Goal: Book appointment/travel/reservation

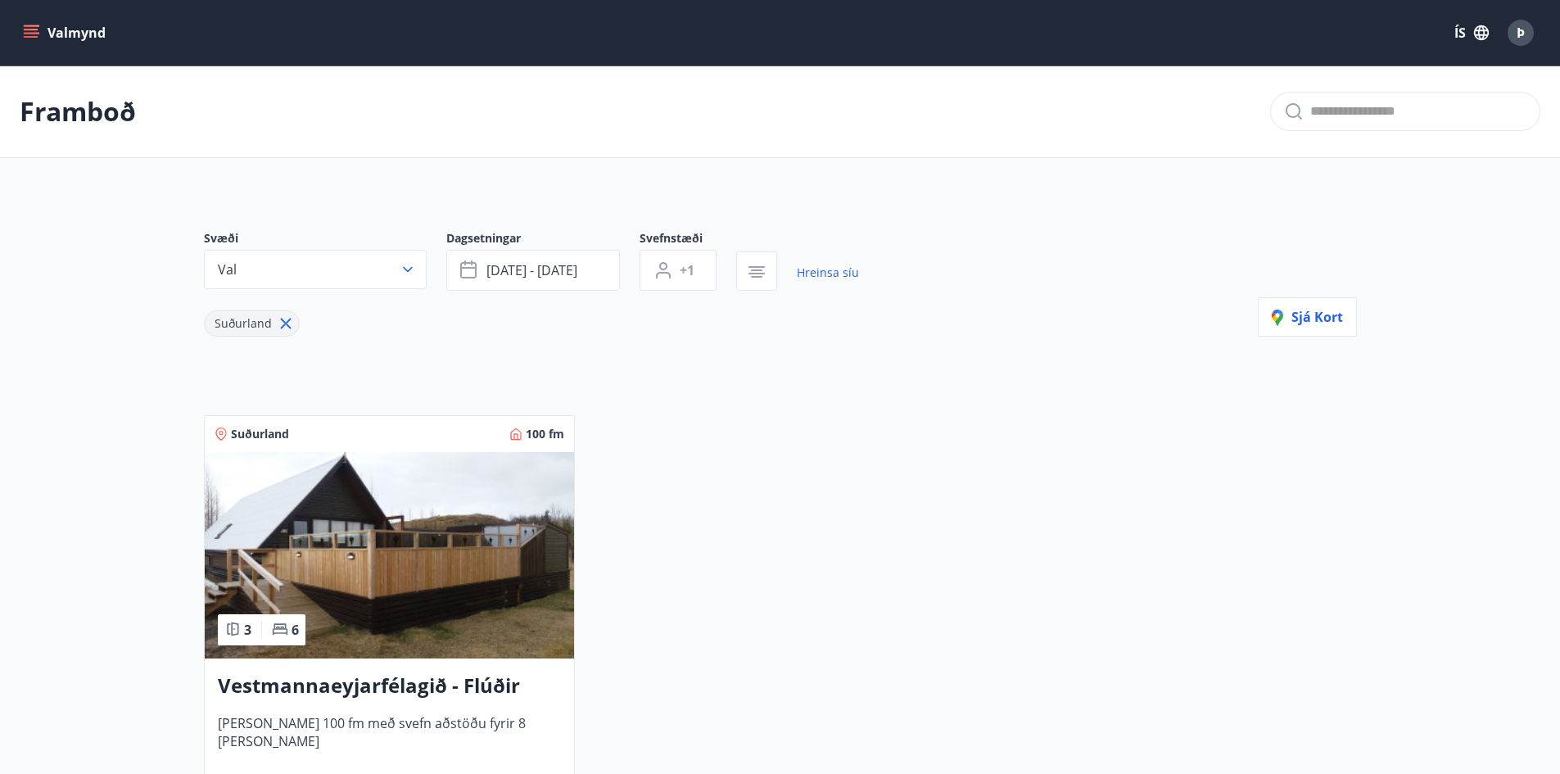
click at [22, 25] on button "Valmynd" at bounding box center [66, 32] width 93 height 29
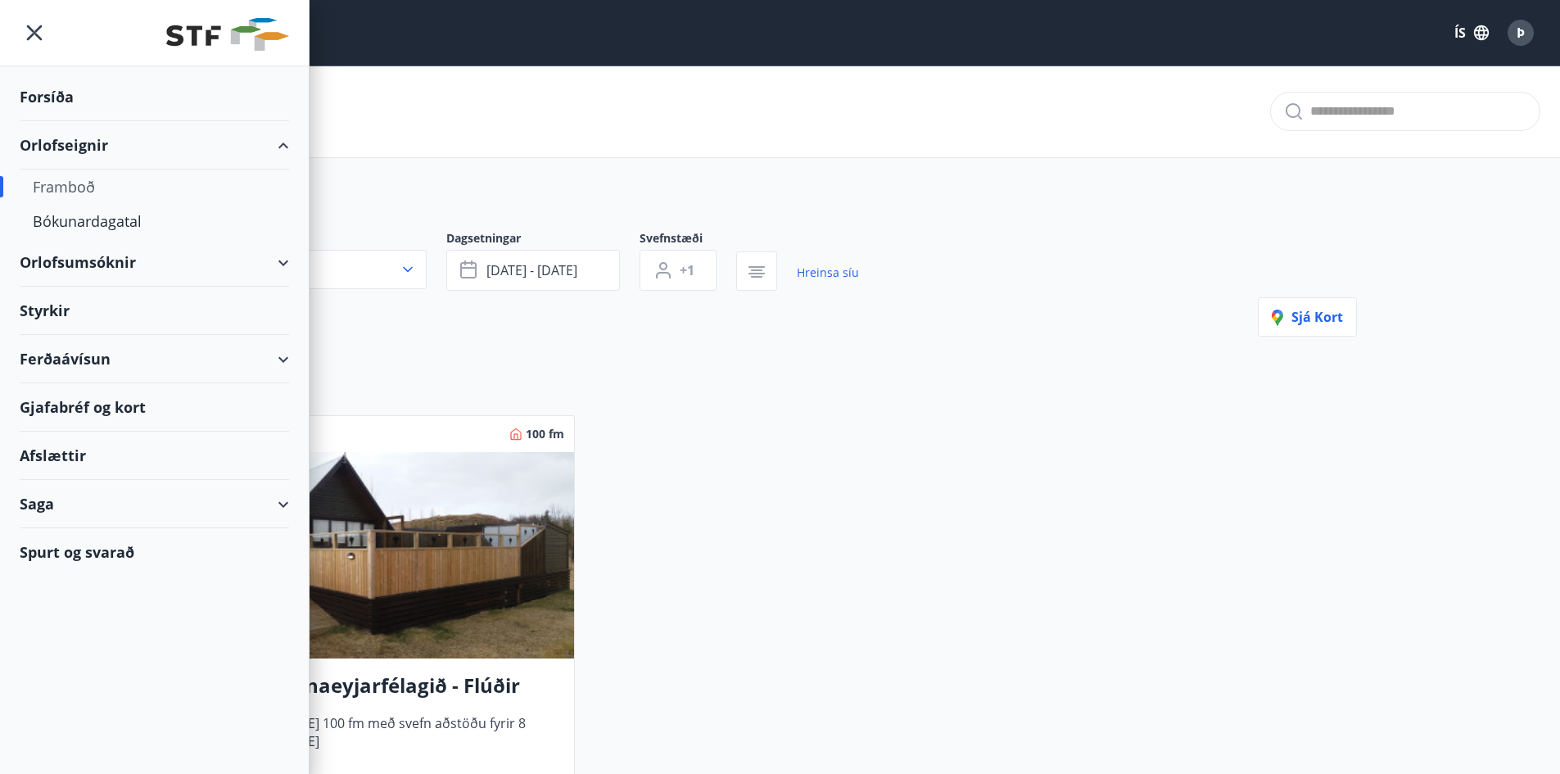
click at [77, 192] on div "Framboð" at bounding box center [154, 186] width 243 height 34
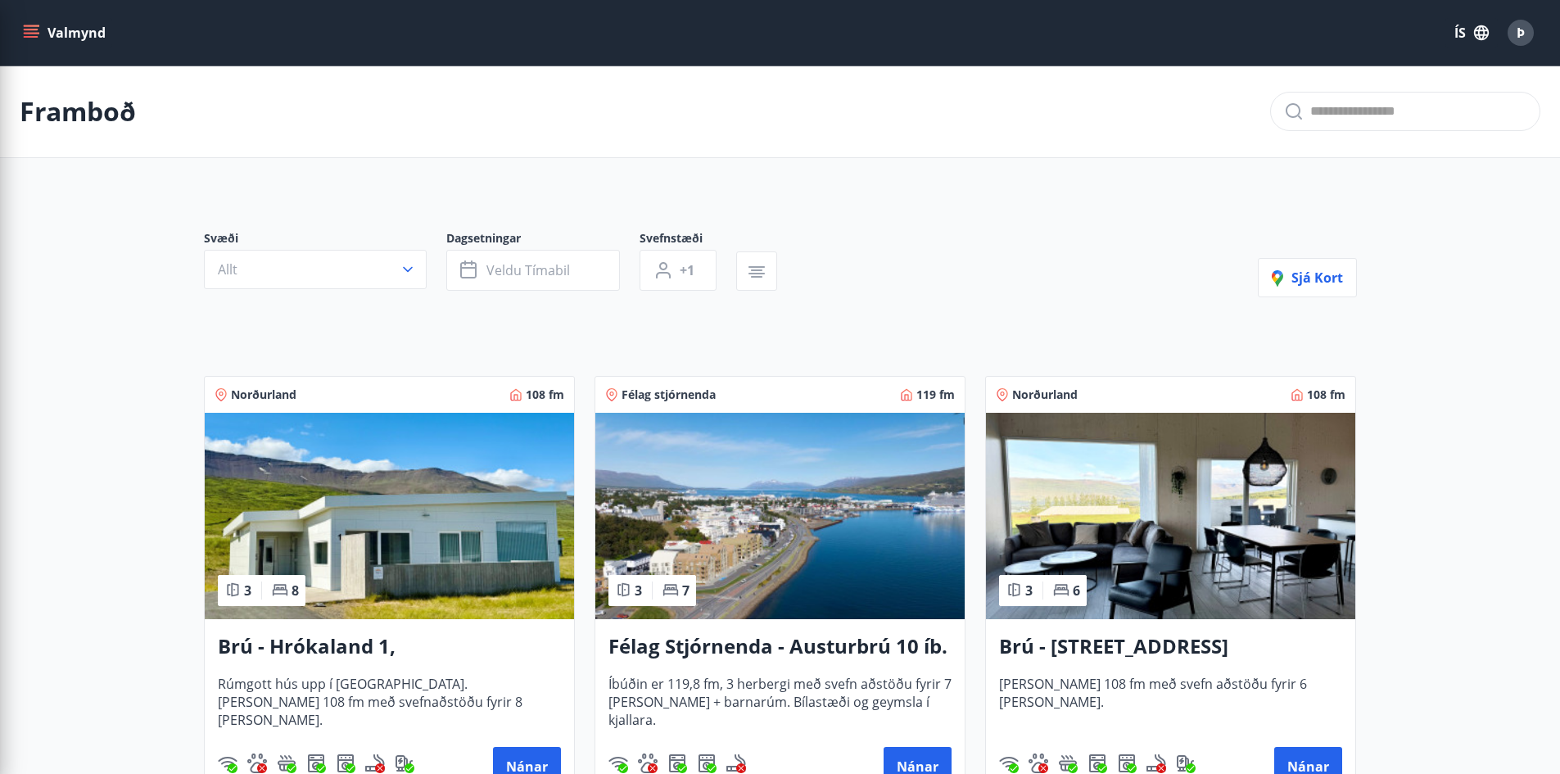
click at [304, 266] on button "Allt" at bounding box center [315, 269] width 223 height 39
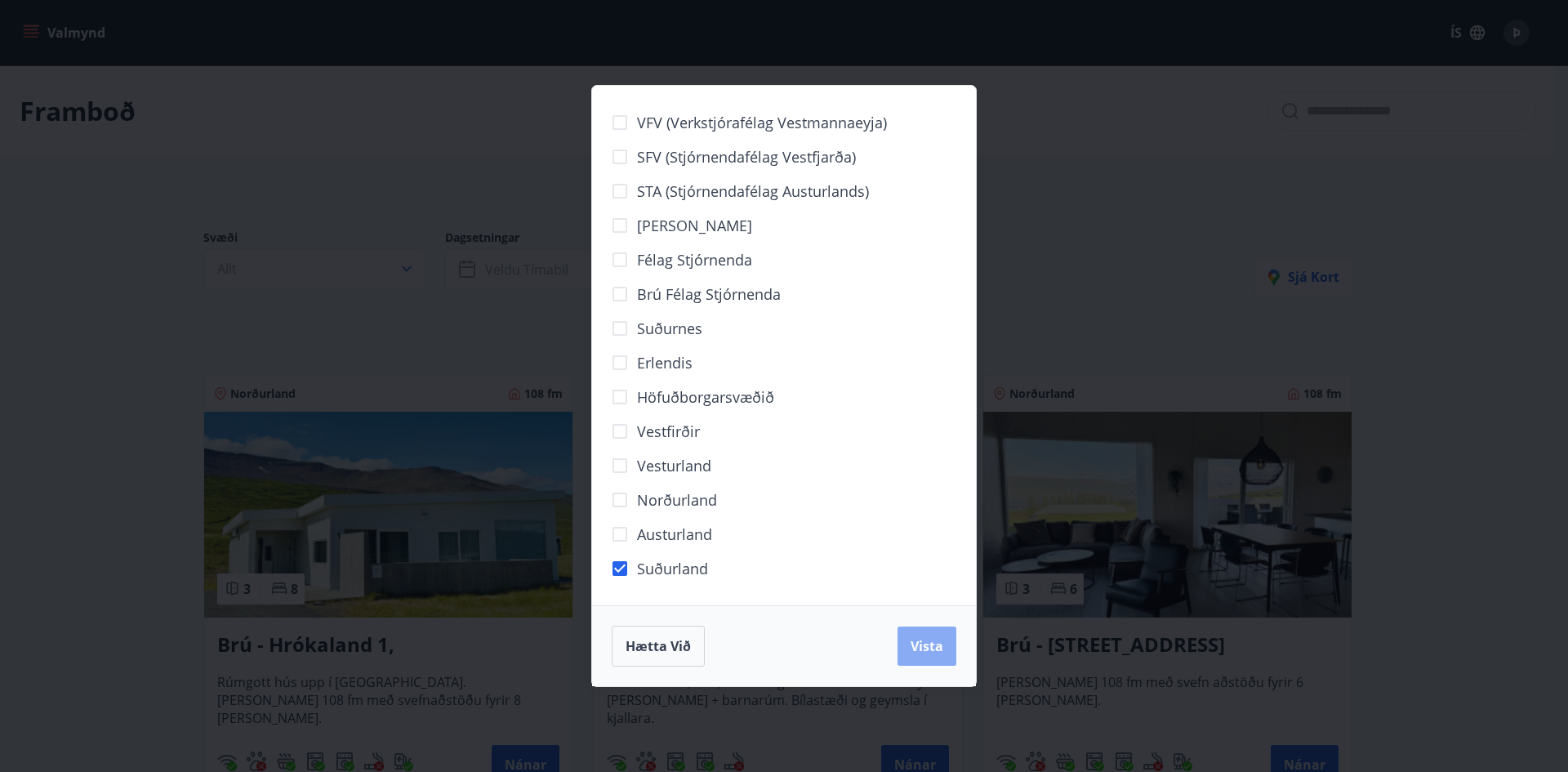
click at [932, 645] on span "Vista" at bounding box center [927, 646] width 33 height 18
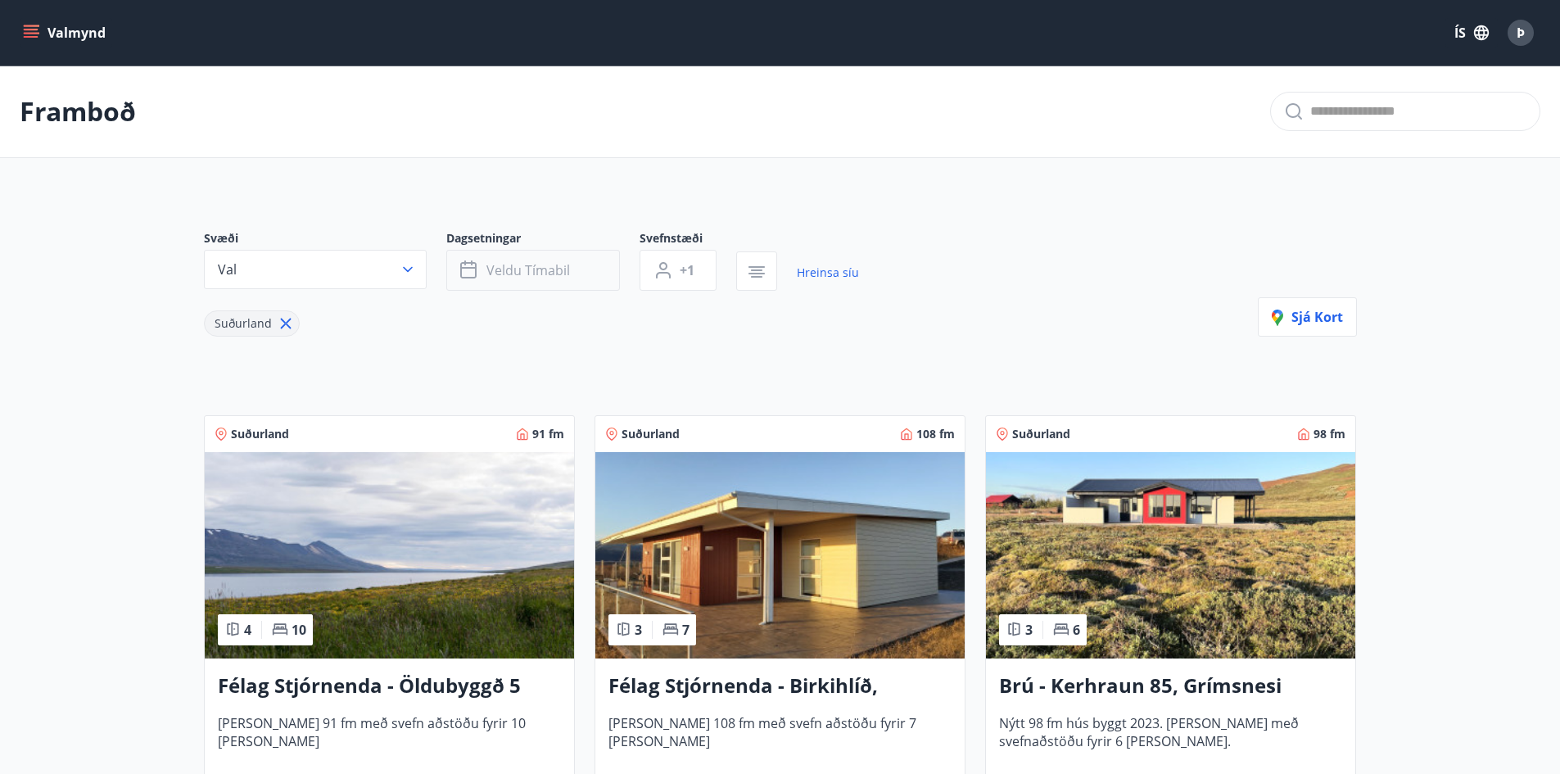
click at [514, 260] on button "Veldu tímabil" at bounding box center [533, 270] width 174 height 41
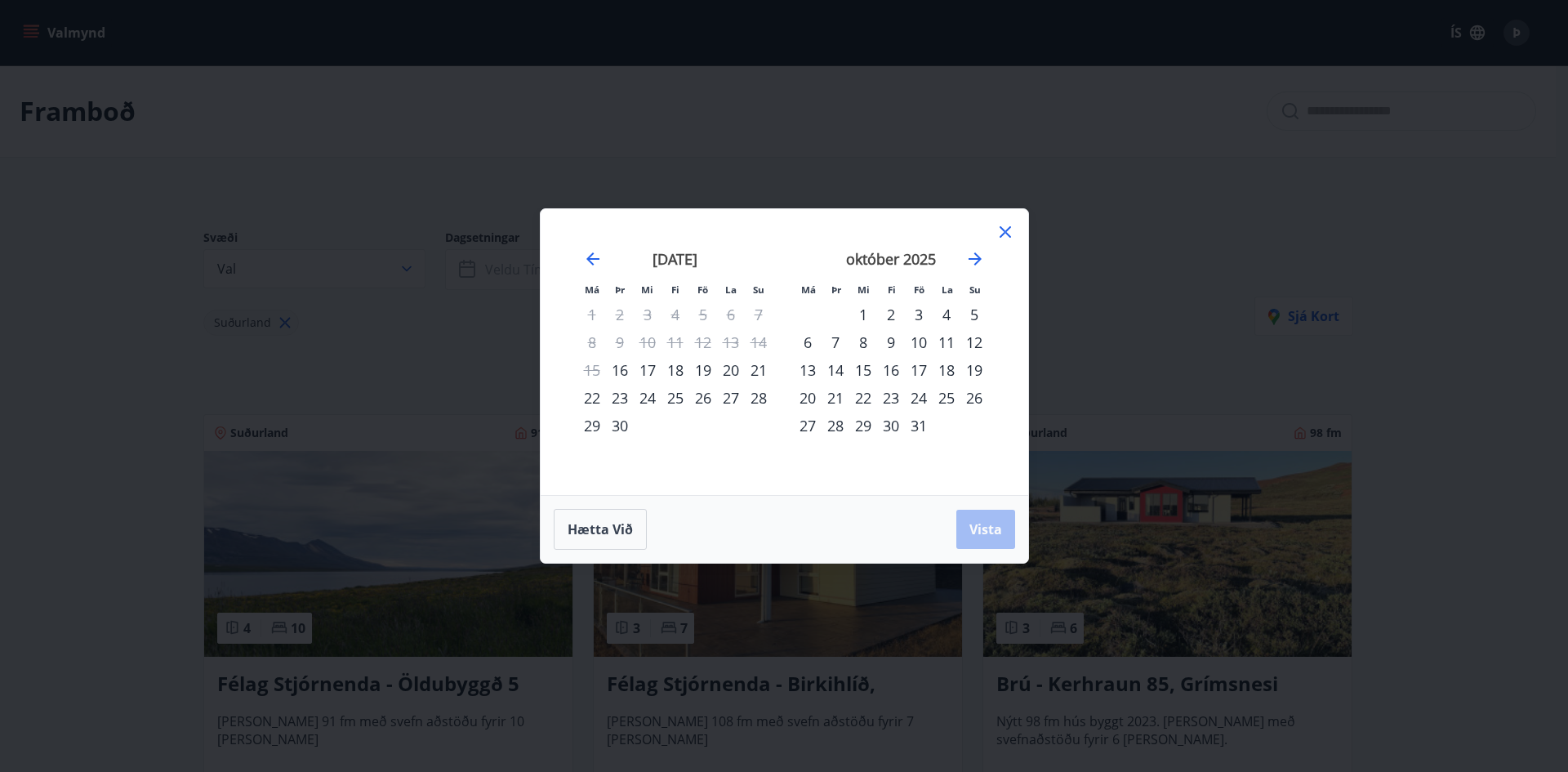
click at [917, 424] on div "31" at bounding box center [919, 426] width 28 height 28
click at [983, 259] on icon "Move forward to switch to the next month." at bounding box center [976, 259] width 20 height 20
click at [807, 342] on div "3" at bounding box center [808, 342] width 28 height 28
click at [992, 533] on span "Vista" at bounding box center [985, 529] width 33 height 18
